Goal: Task Accomplishment & Management: Manage account settings

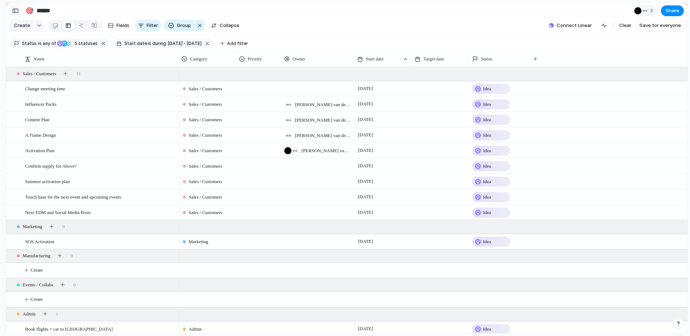
click at [13, 12] on div "button" at bounding box center [15, 10] width 6 height 5
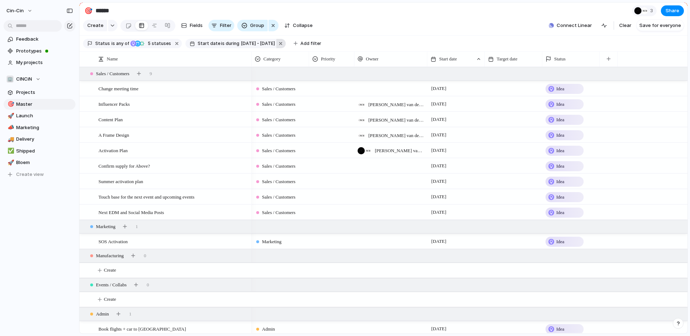
click at [286, 44] on button "button" at bounding box center [281, 43] width 9 height 9
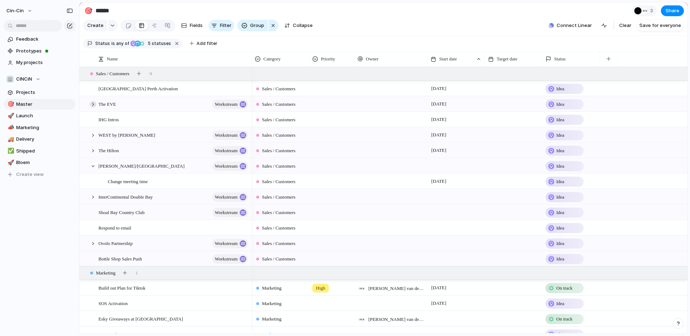
click at [93, 103] on div at bounding box center [93, 104] width 6 height 6
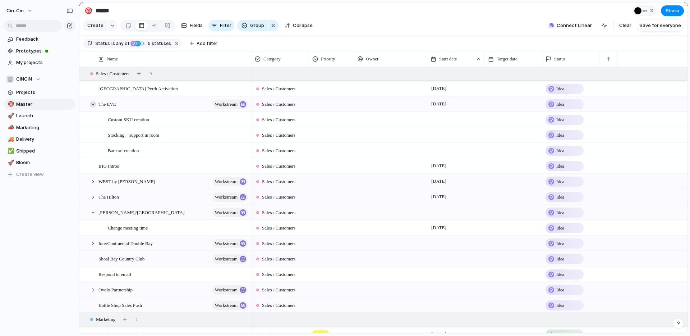
click at [93, 103] on div at bounding box center [93, 104] width 6 height 6
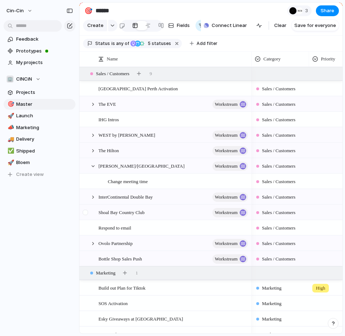
click at [86, 212] on div at bounding box center [85, 212] width 5 height 5
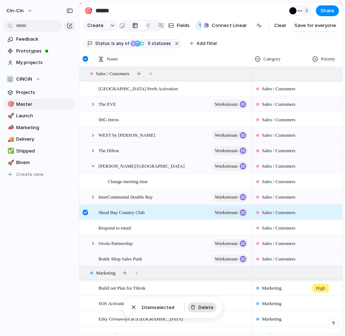
click at [202, 307] on span "Delete" at bounding box center [205, 307] width 15 height 7
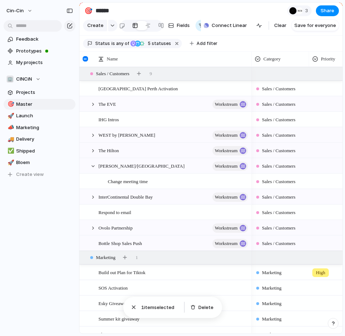
click at [41, 282] on div "Keep using Index You're approaching the free limit of 300 items Upgrade plan" at bounding box center [39, 305] width 79 height 55
click at [38, 332] on div "Keep using Index You're approaching the free limit of 300 items Upgrade plan" at bounding box center [39, 305] width 79 height 55
drag, startPoint x: 37, startPoint y: 333, endPoint x: 44, endPoint y: 311, distance: 23.1
click at [44, 311] on section "Keep using Index You're approaching the free limit of 300 items Upgrade plan" at bounding box center [39, 305] width 79 height 61
drag, startPoint x: 35, startPoint y: 334, endPoint x: 47, endPoint y: 305, distance: 31.8
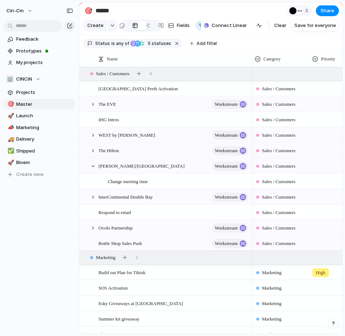
click at [47, 305] on section "Keep using Index You're approaching the free limit of 300 items Upgrade plan" at bounding box center [39, 305] width 79 height 61
click at [39, 332] on div "Keep using Index You're approaching the free limit of 300 items Upgrade plan" at bounding box center [39, 305] width 79 height 55
